Goal: Information Seeking & Learning: Learn about a topic

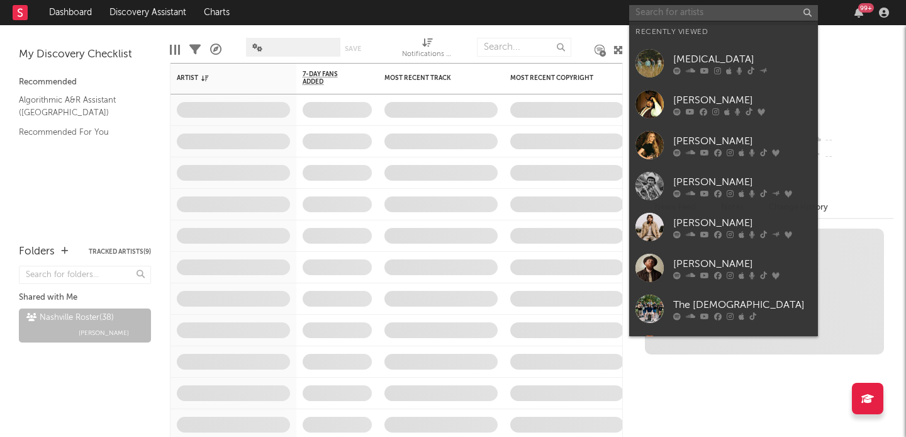
click at [664, 9] on input "text" at bounding box center [723, 13] width 189 height 16
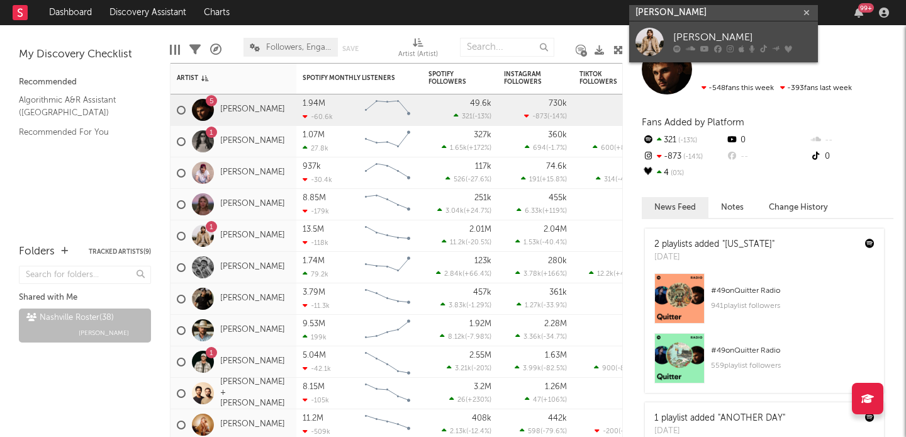
type input "[PERSON_NAME]"
click at [697, 39] on div "[PERSON_NAME]" at bounding box center [742, 37] width 138 height 15
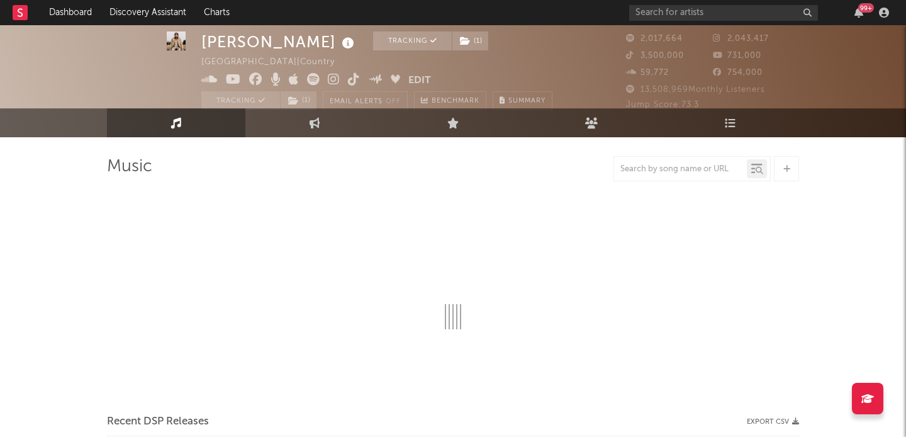
select select "6m"
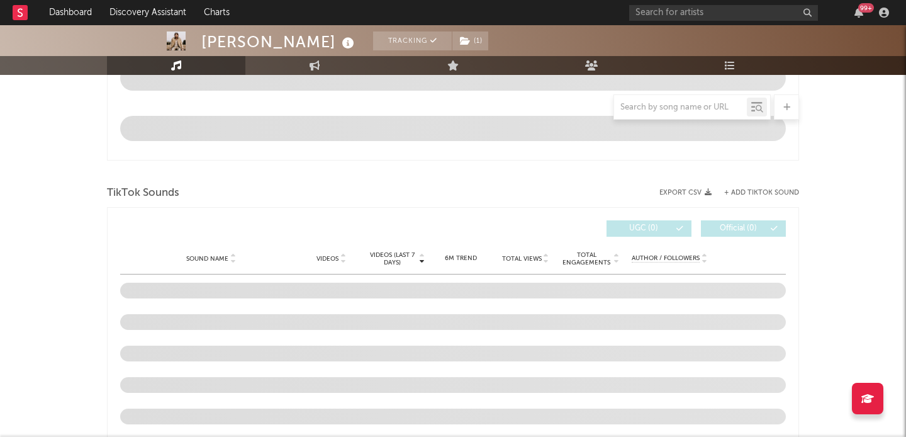
scroll to position [764, 0]
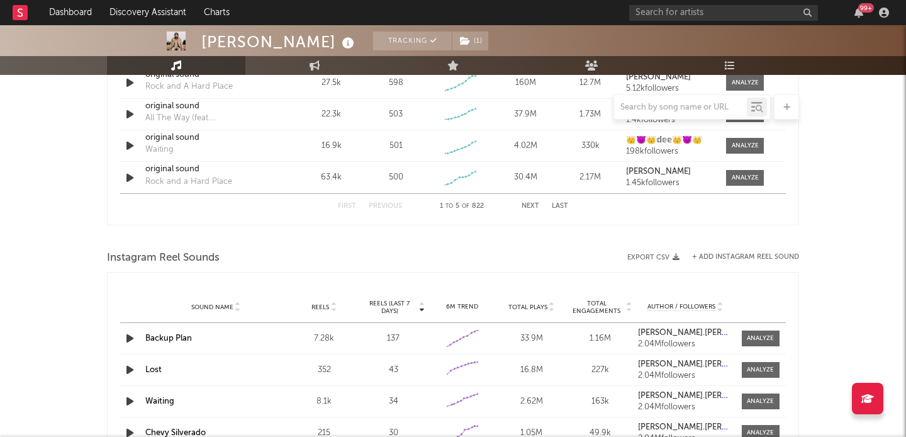
click at [533, 206] on button "Next" at bounding box center [531, 206] width 18 height 7
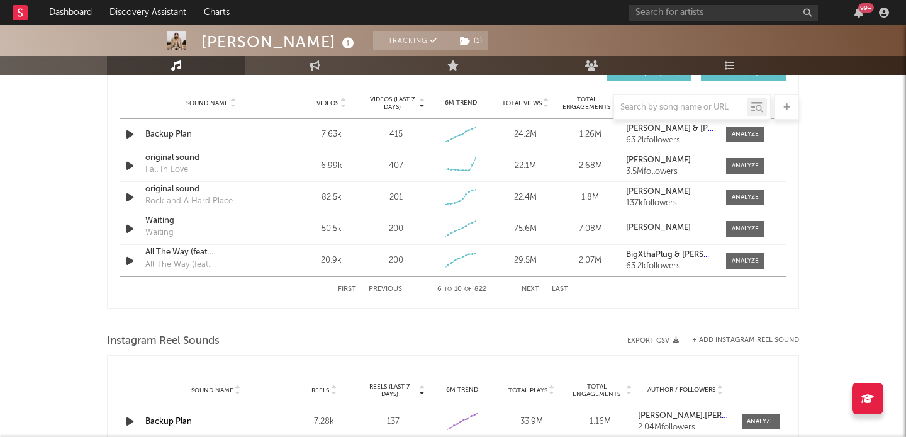
scroll to position [904, 0]
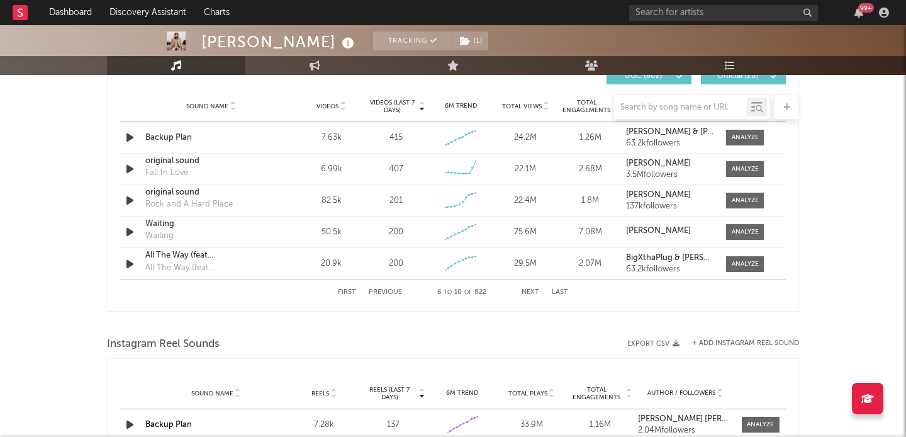
click at [530, 287] on div "First Previous 6 to 10 of 822 Next Last" at bounding box center [453, 292] width 230 height 25
click at [530, 292] on button "Next" at bounding box center [531, 292] width 18 height 7
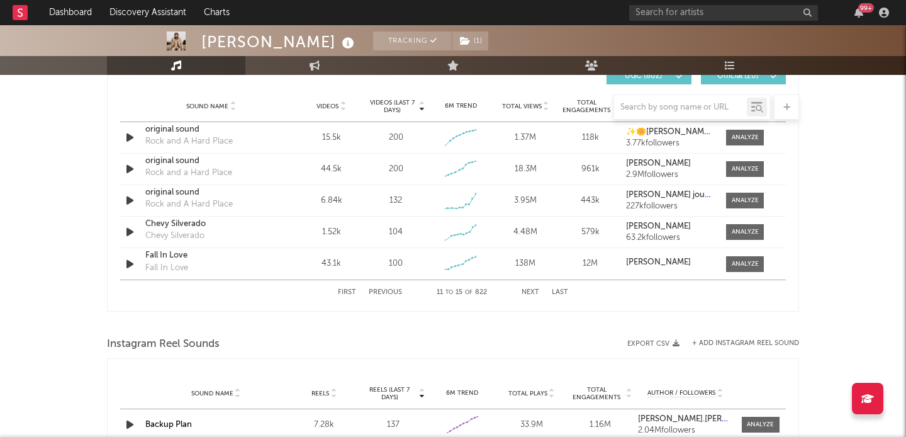
click at [530, 292] on button "Next" at bounding box center [531, 292] width 18 height 7
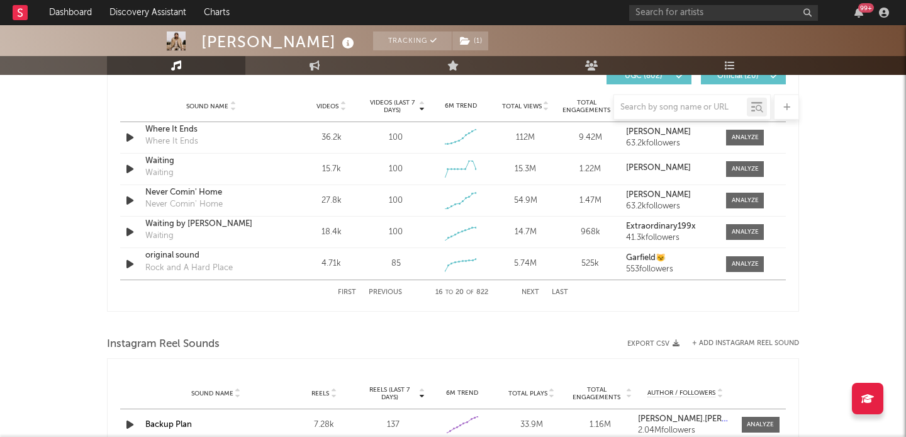
click at [530, 292] on button "Next" at bounding box center [531, 292] width 18 height 7
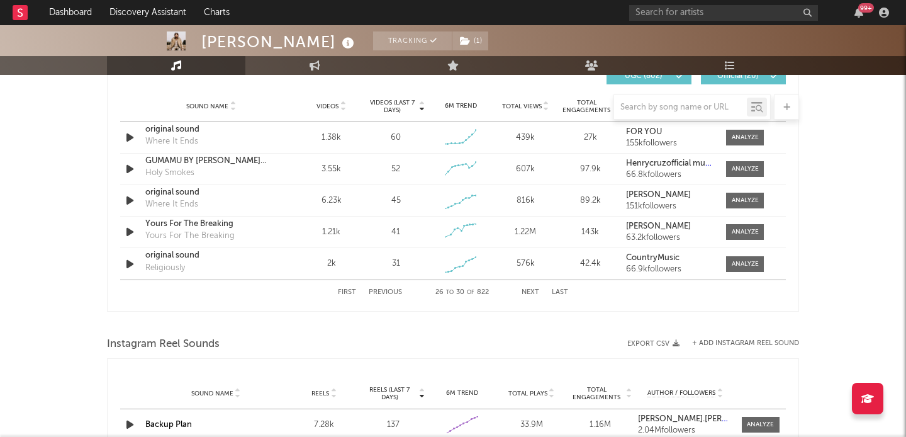
click at [530, 291] on button "Next" at bounding box center [531, 292] width 18 height 7
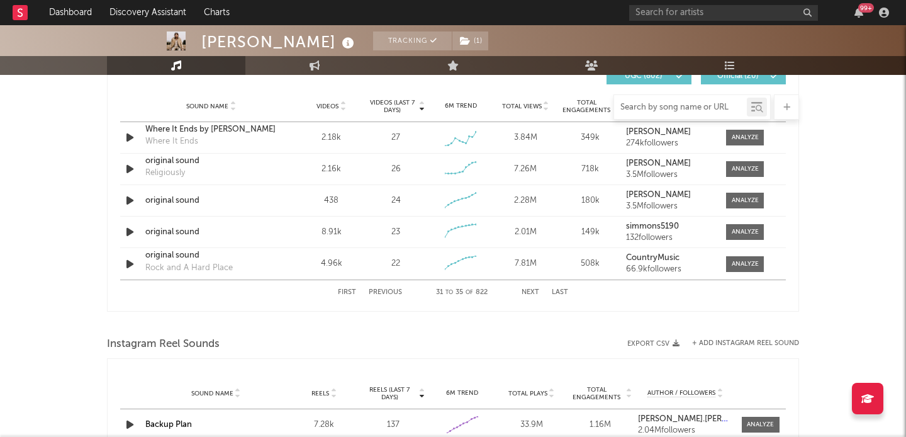
click at [674, 104] on input "text" at bounding box center [680, 108] width 133 height 10
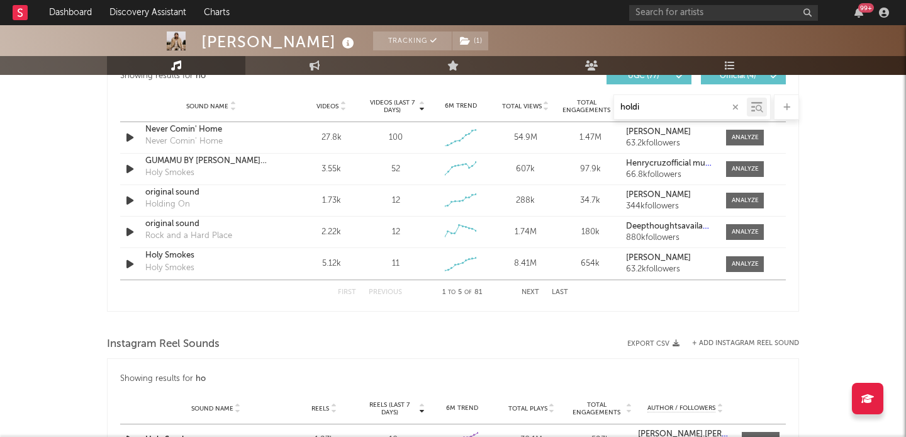
type input "holdin"
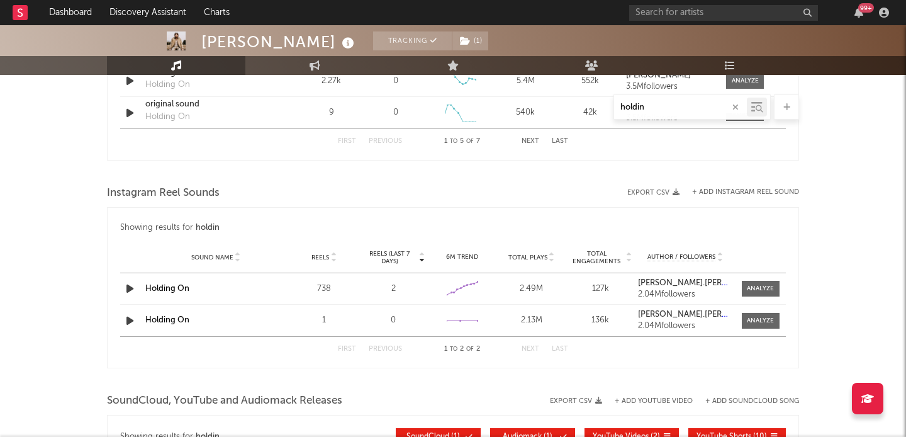
scroll to position [753, 0]
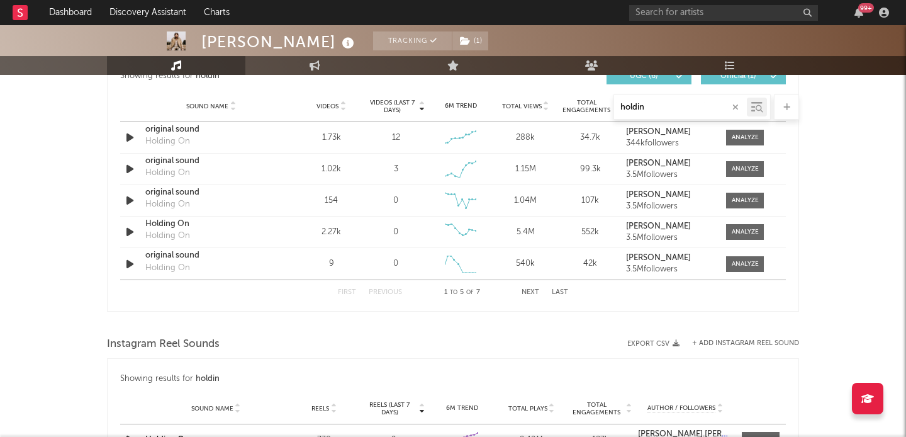
click at [736, 101] on button "button" at bounding box center [735, 107] width 10 height 12
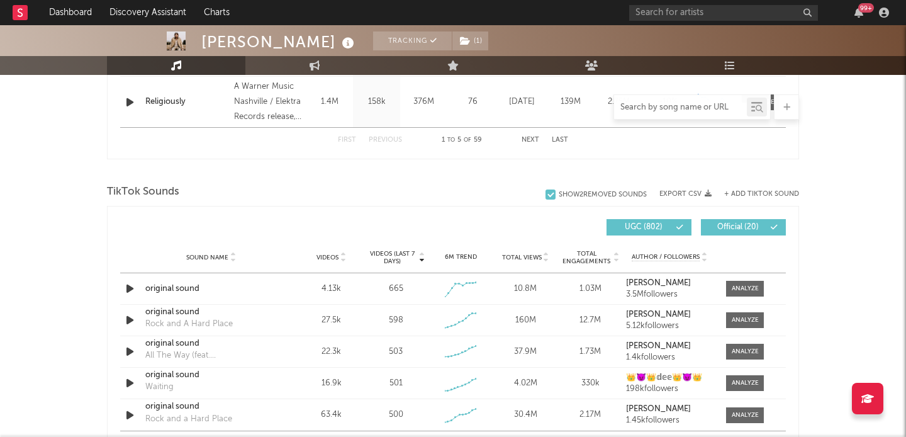
scroll to position [904, 0]
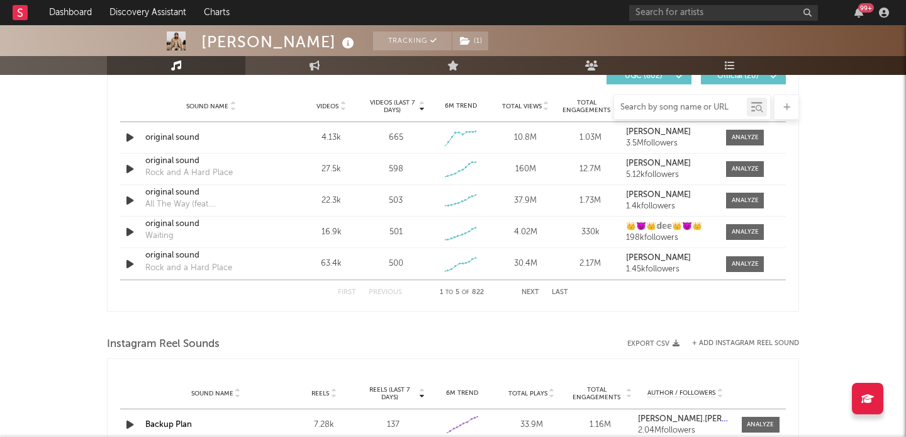
click at [523, 289] on button "Next" at bounding box center [531, 292] width 18 height 7
click at [530, 291] on button "Next" at bounding box center [531, 292] width 18 height 7
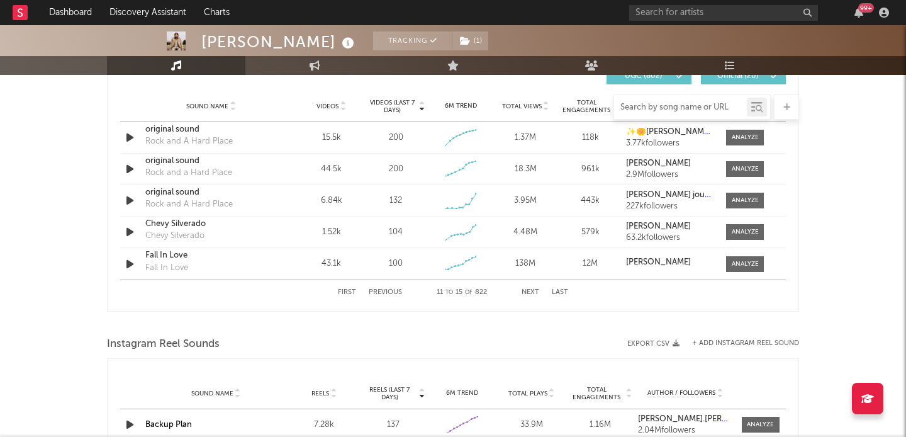
click at [530, 291] on button "Next" at bounding box center [531, 292] width 18 height 7
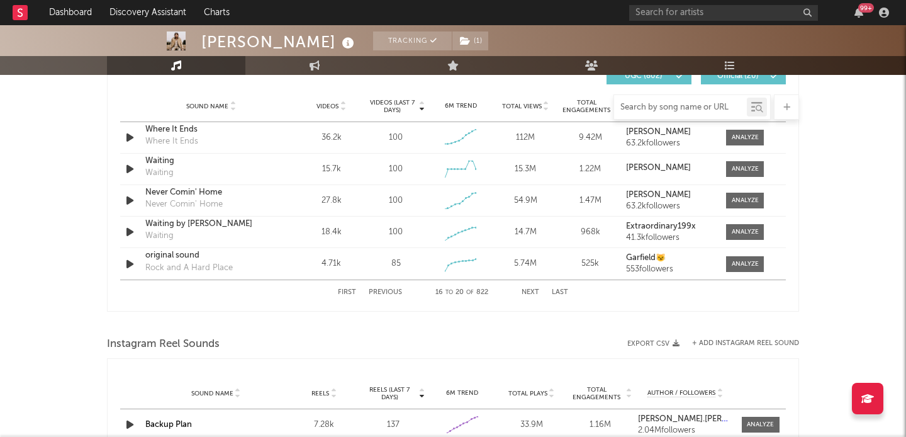
click at [530, 291] on button "Next" at bounding box center [531, 292] width 18 height 7
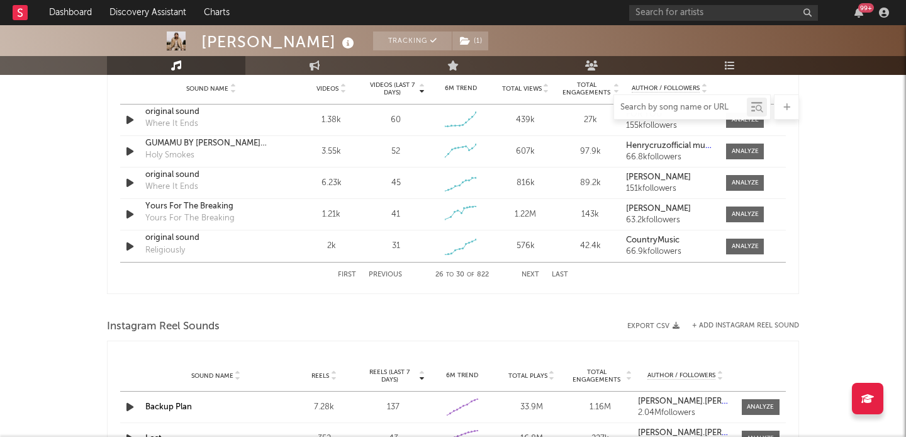
scroll to position [925, 0]
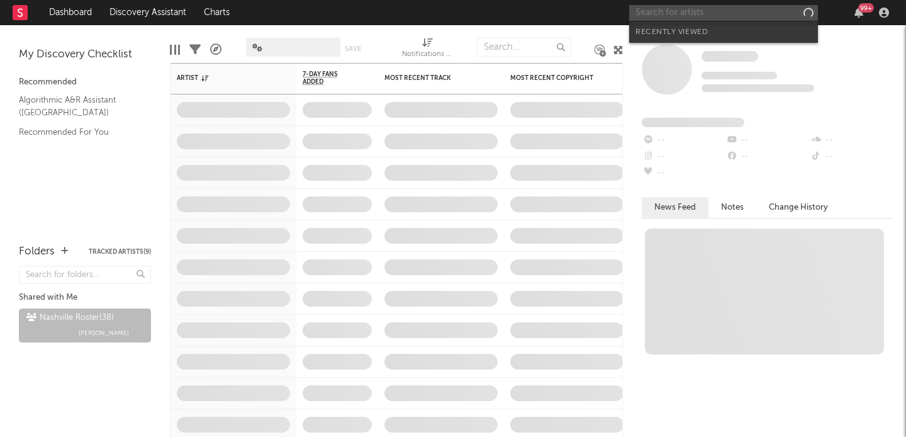
click at [687, 19] on input "text" at bounding box center [723, 13] width 189 height 16
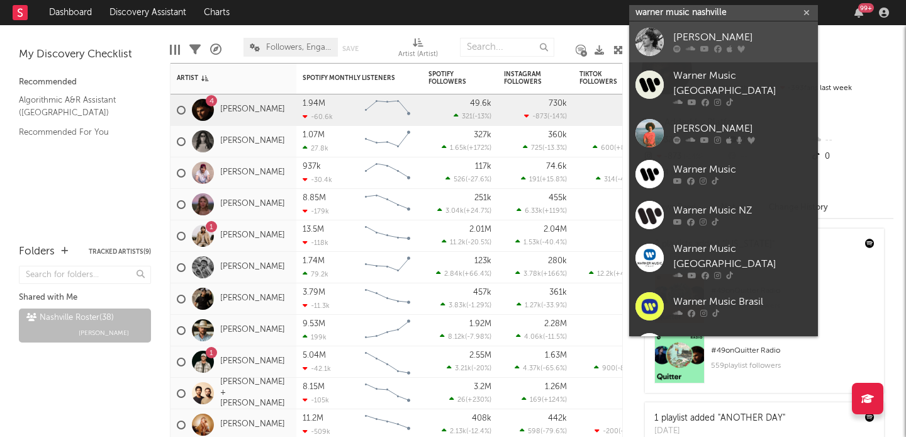
type input "warner music nashville"
